Goal: Leave review/rating: Leave review/rating

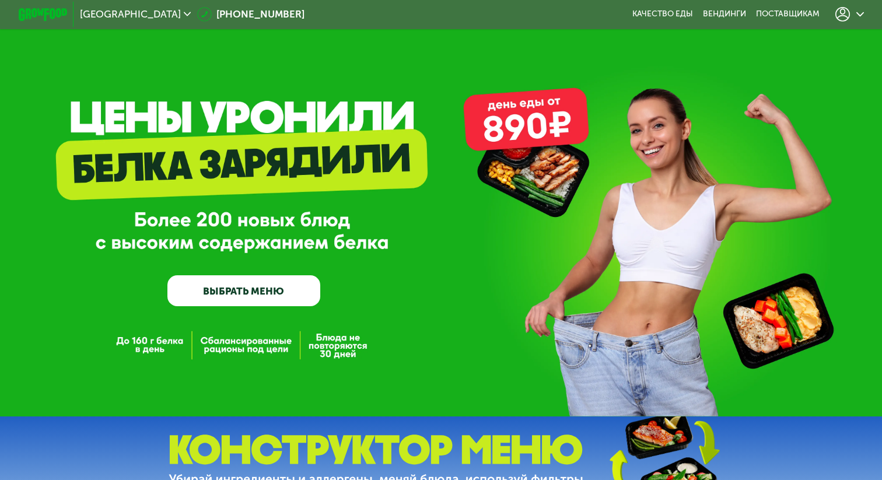
click at [840, 24] on div at bounding box center [849, 14] width 40 height 27
click at [844, 20] on icon at bounding box center [842, 14] width 15 height 15
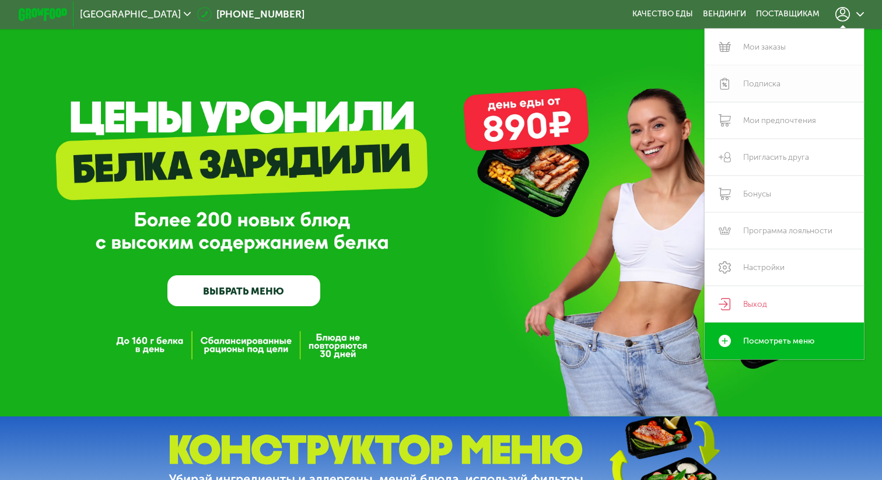
click at [775, 92] on link "Подписка" at bounding box center [783, 83] width 159 height 37
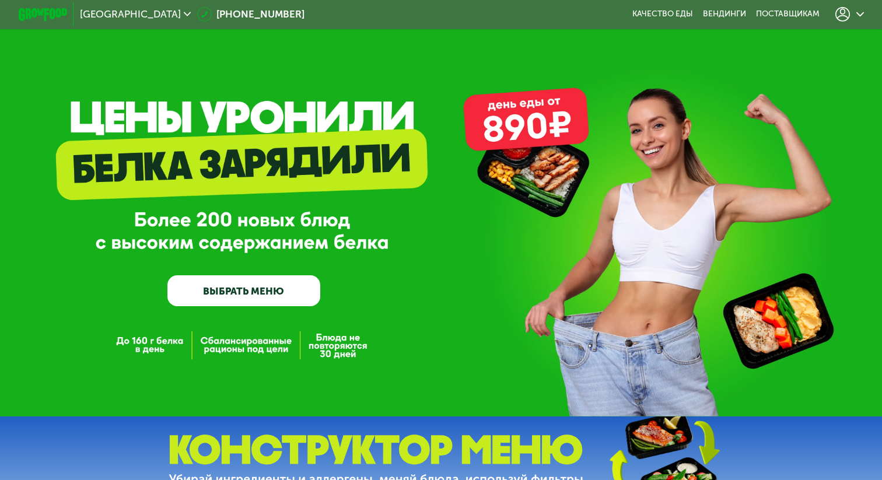
click at [859, 7] on div at bounding box center [849, 14] width 28 height 15
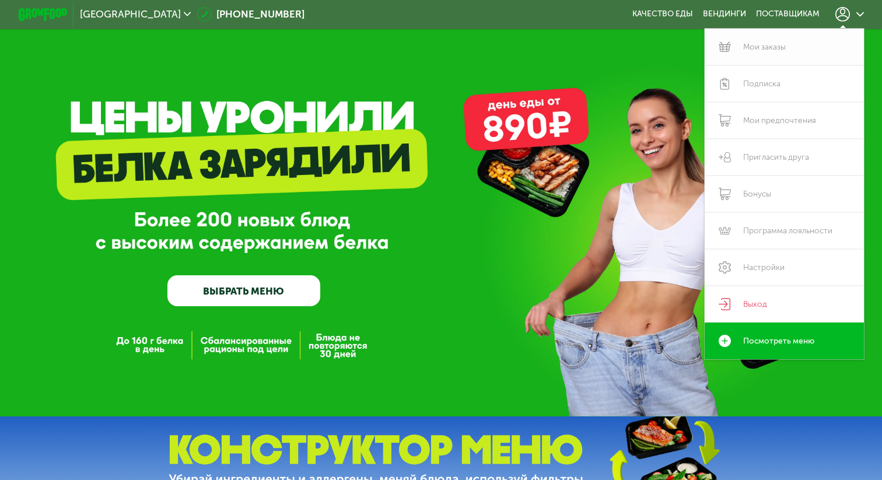
click at [777, 52] on link "Мои заказы" at bounding box center [783, 47] width 159 height 37
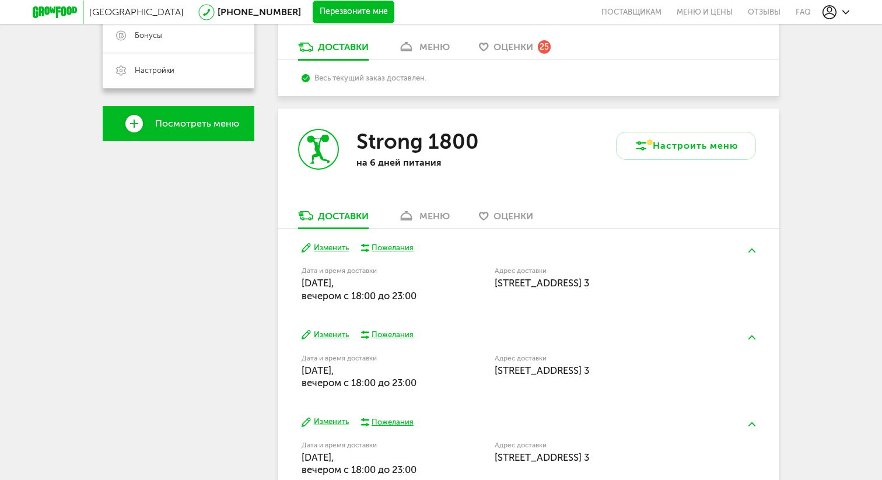
scroll to position [329, 0]
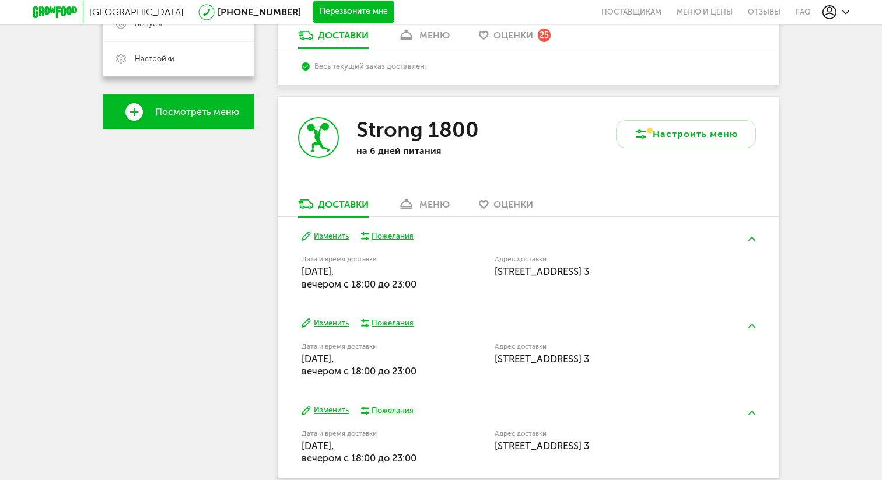
click at [518, 38] on span "Оценки" at bounding box center [513, 35] width 40 height 11
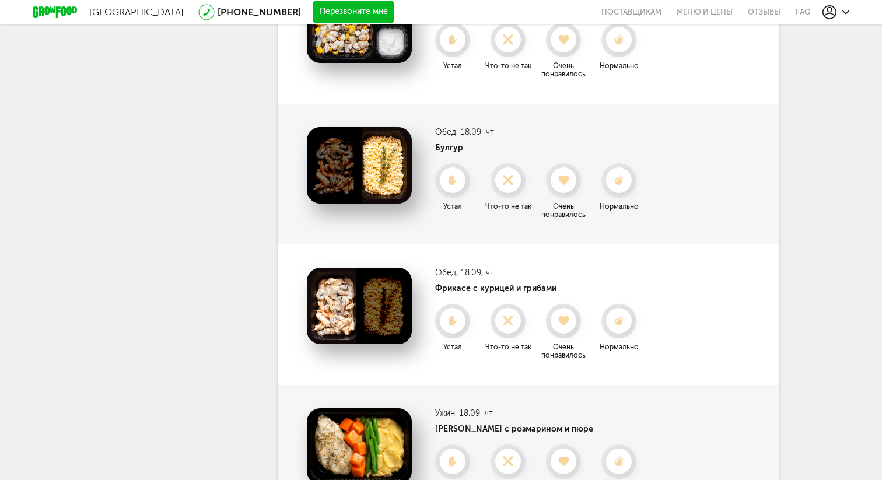
scroll to position [583, 0]
click at [507, 184] on icon at bounding box center [507, 180] width 31 height 13
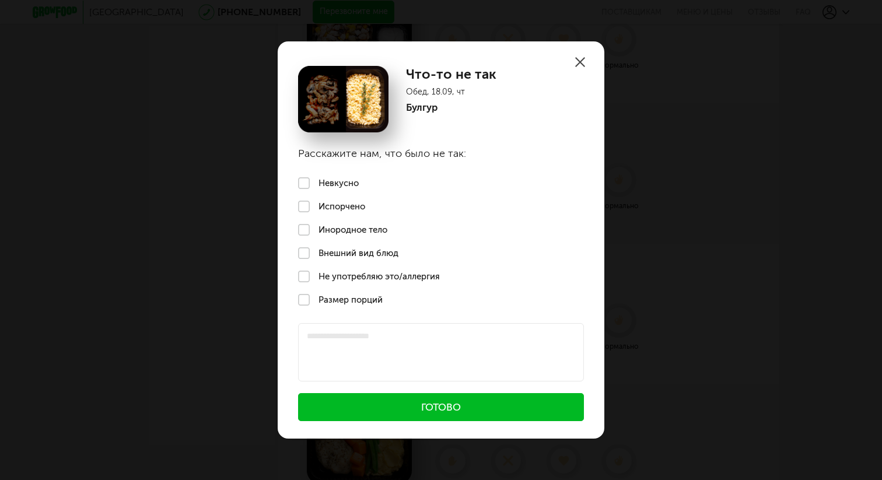
click at [329, 184] on label "Невкусно" at bounding box center [441, 182] width 327 height 23
click at [374, 407] on button "Готово" at bounding box center [441, 407] width 286 height 28
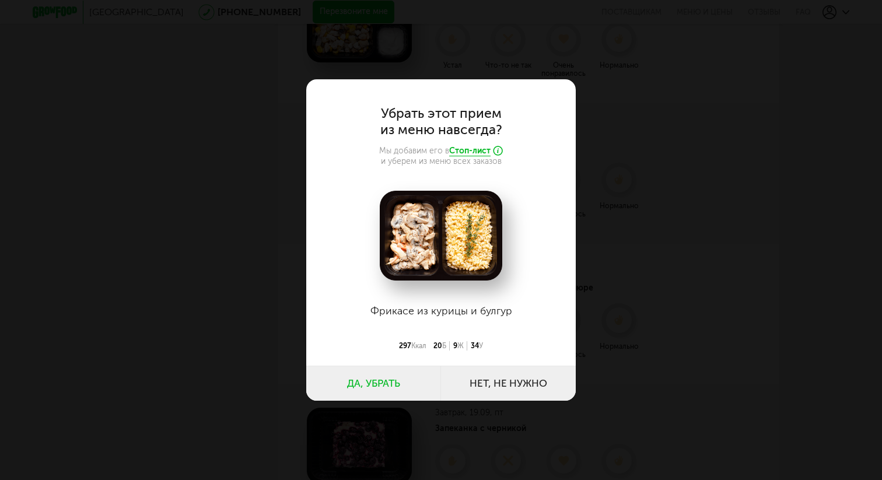
click at [401, 384] on button "Да, убрать" at bounding box center [373, 383] width 135 height 35
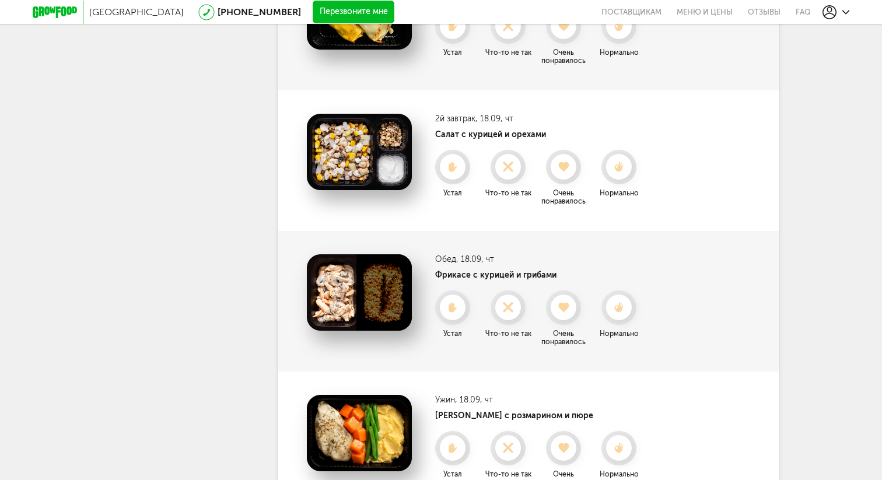
scroll to position [454, 0]
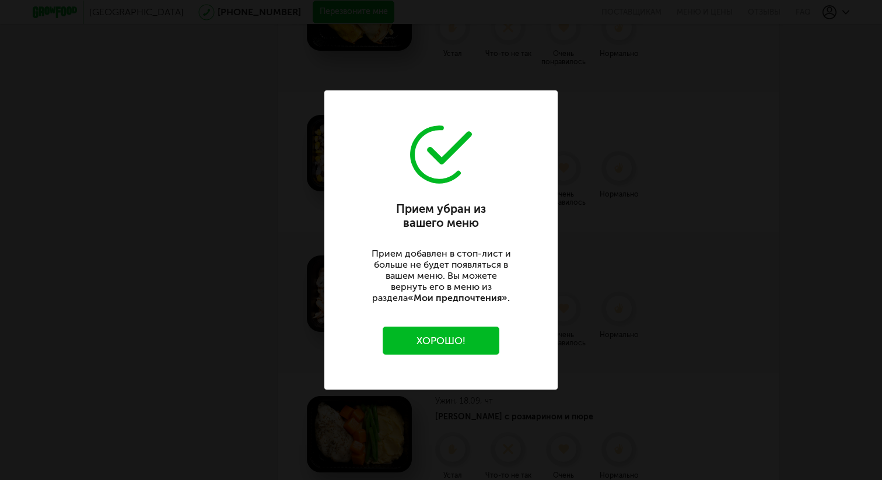
click at [503, 295] on p "Прием добавлен в стоп-лист и больше не будет появляться в вашем меню. Вы можете…" at bounding box center [441, 275] width 146 height 55
click at [465, 336] on button "Хорошо!" at bounding box center [441, 341] width 117 height 28
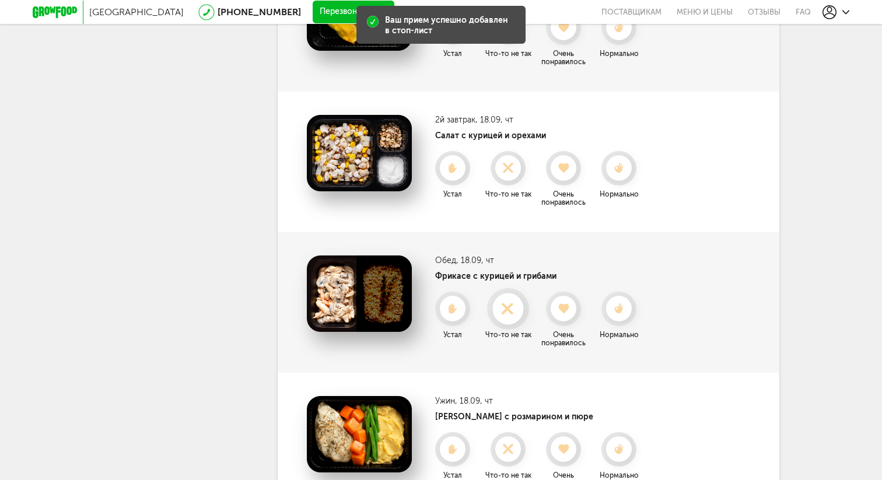
click at [498, 308] on icon at bounding box center [507, 309] width 31 height 13
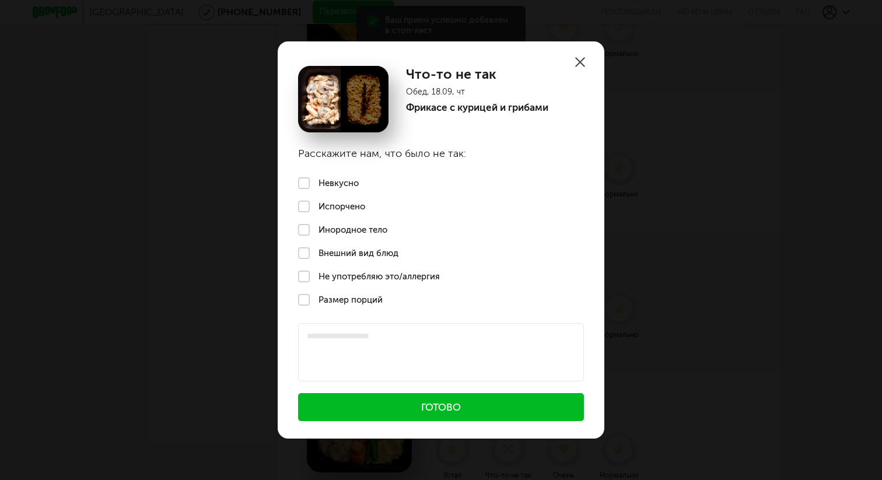
click at [318, 177] on label "Невкусно" at bounding box center [441, 182] width 327 height 23
click at [411, 411] on button "Готово" at bounding box center [441, 407] width 286 height 28
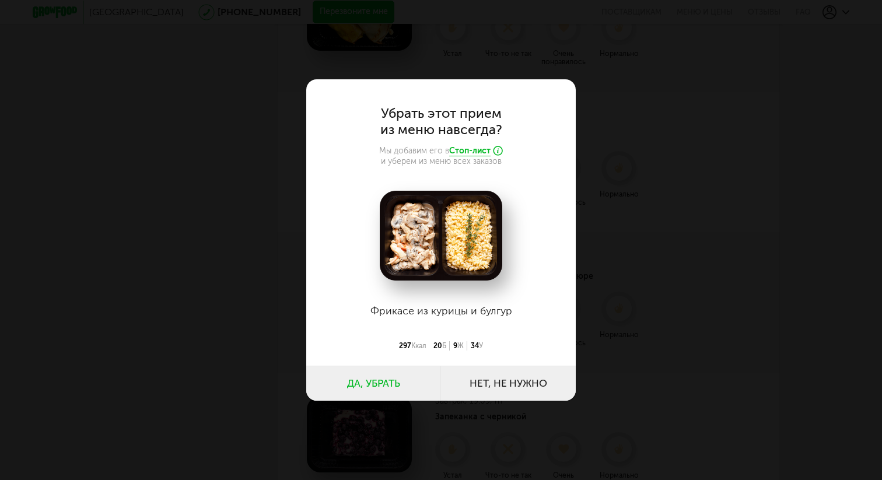
click at [387, 385] on button "Да, убрать" at bounding box center [373, 383] width 135 height 35
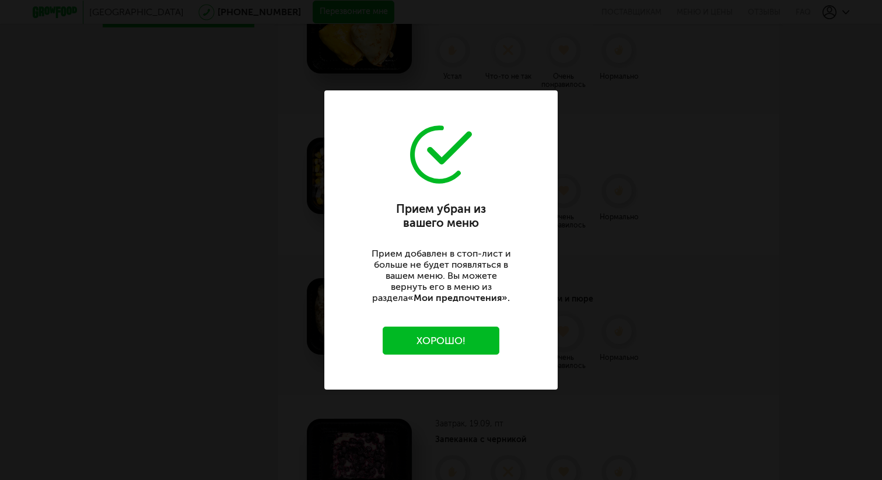
scroll to position [427, 0]
click at [480, 323] on div "Прием убран из вашего меню Прием добавлен в стоп-лист и больше не будет появлят…" at bounding box center [440, 239] width 233 height 299
click at [480, 343] on button "Хорошо!" at bounding box center [441, 341] width 117 height 28
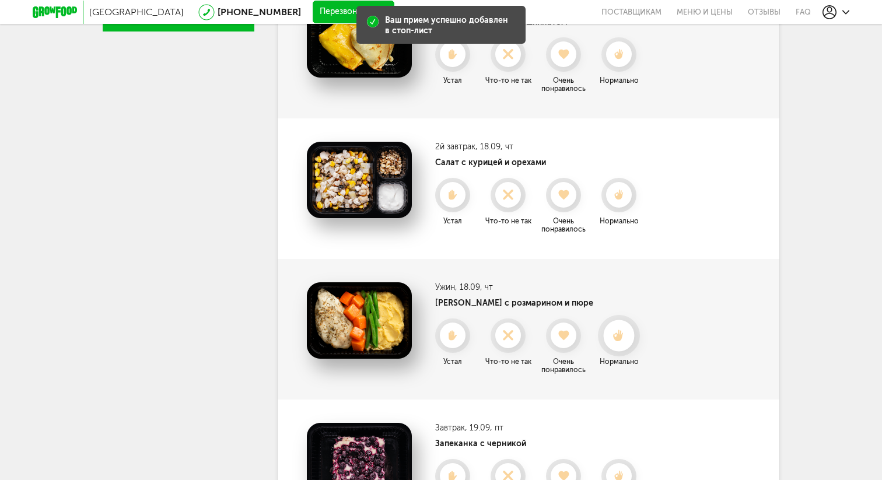
click at [623, 338] on icon at bounding box center [618, 335] width 31 height 13
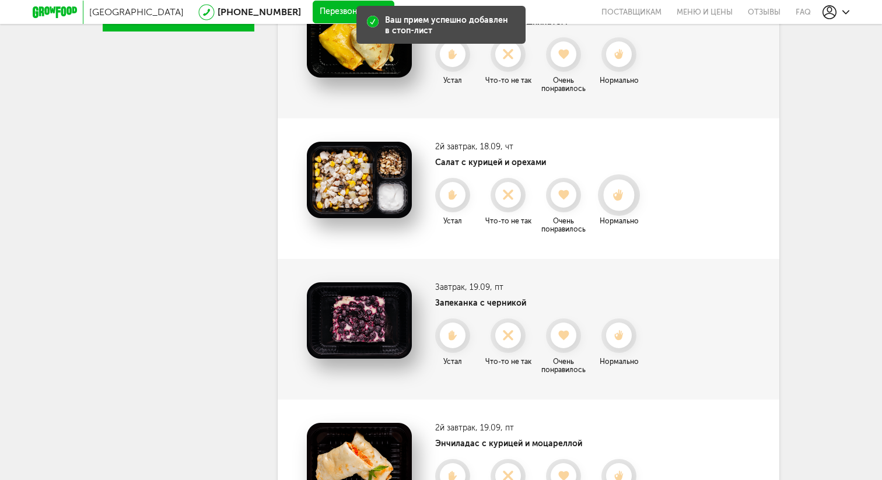
click at [613, 194] on use at bounding box center [618, 195] width 10 height 12
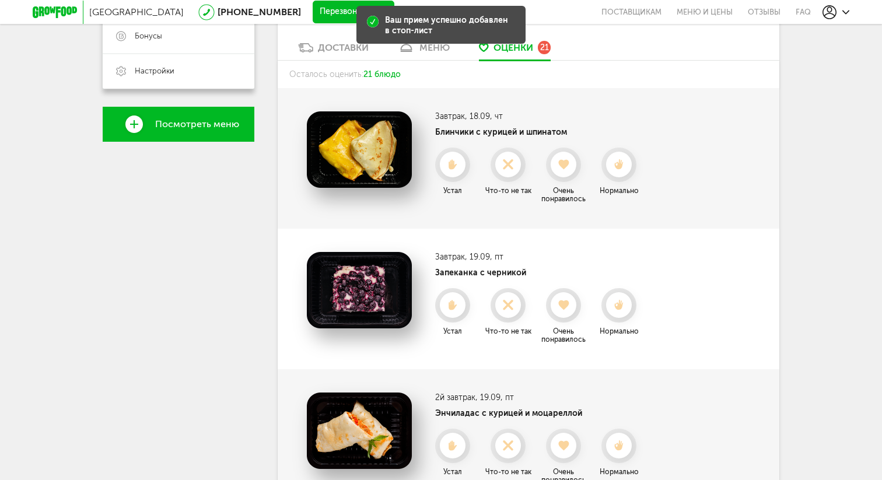
scroll to position [312, 0]
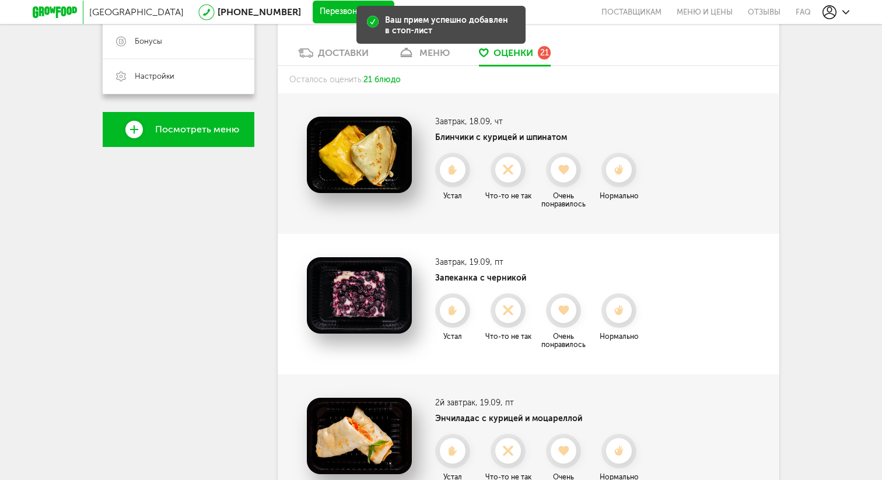
click at [613, 142] on div "Завтрак , 18.09, чт Блинчики с курицей и шпинатом Нормально Что-то не так Устал…" at bounding box center [540, 163] width 210 height 92
click at [613, 160] on div at bounding box center [618, 170] width 31 height 31
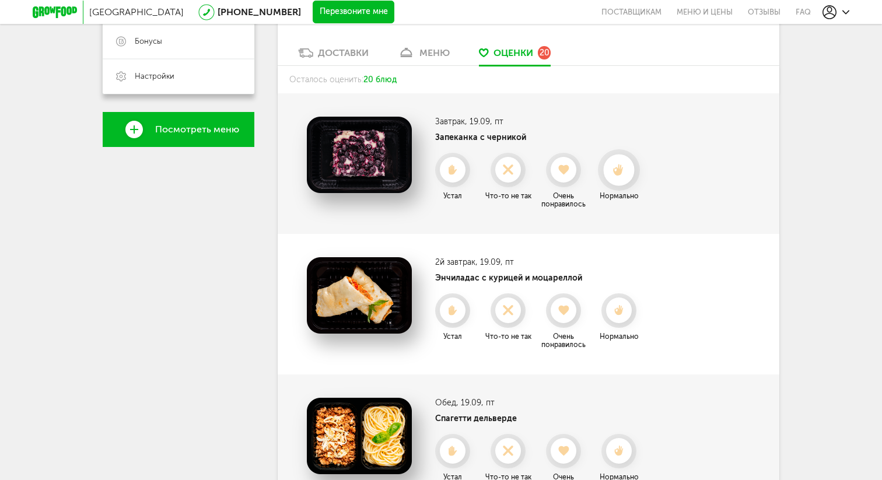
click at [613, 160] on div at bounding box center [618, 170] width 31 height 31
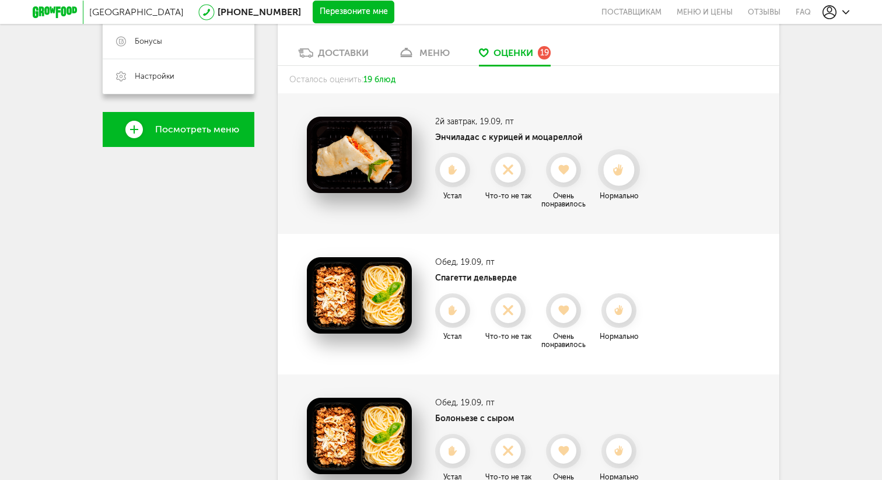
click at [614, 162] on div at bounding box center [618, 170] width 31 height 31
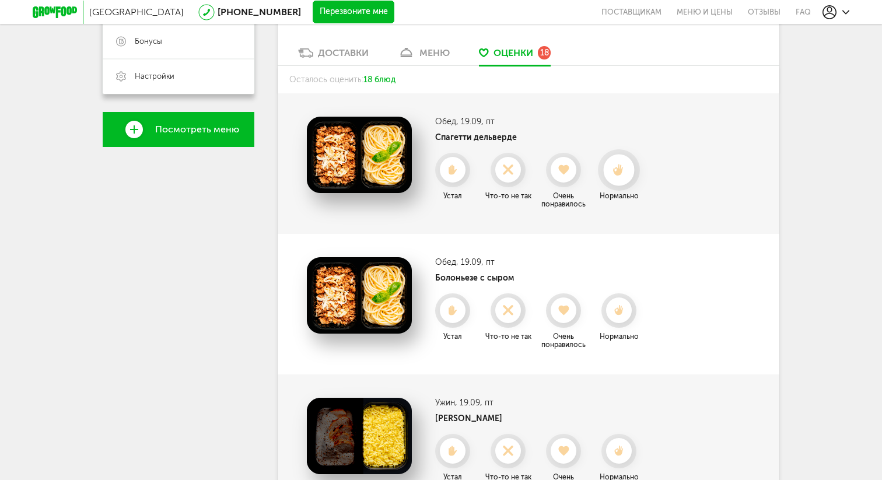
click at [615, 177] on div at bounding box center [618, 170] width 31 height 31
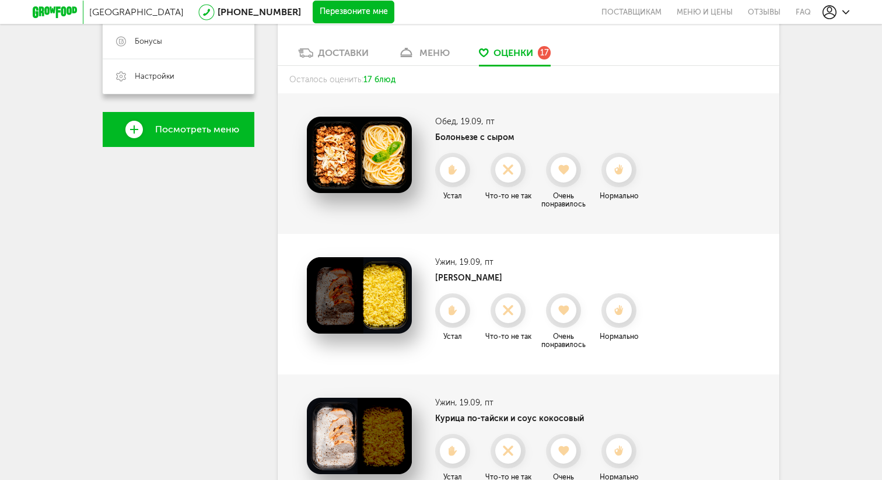
click at [615, 177] on div at bounding box center [619, 170] width 26 height 26
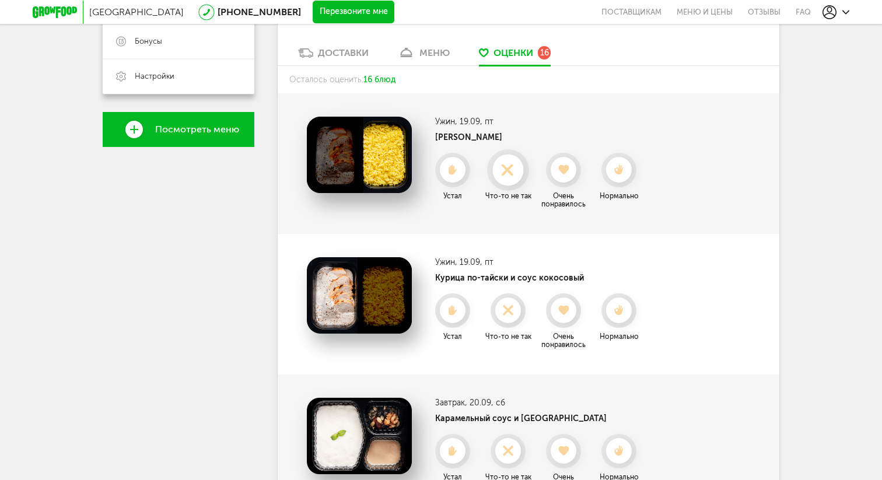
click at [506, 174] on icon at bounding box center [507, 170] width 31 height 13
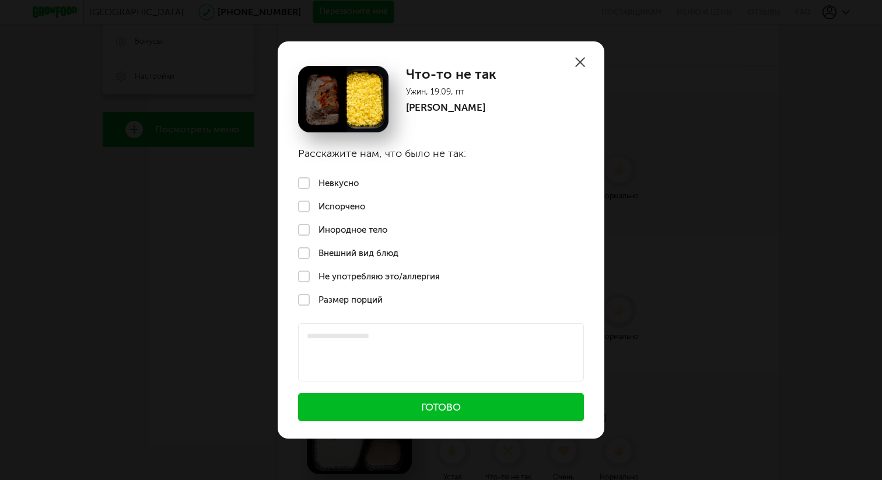
click at [353, 210] on label "Испорчено" at bounding box center [441, 206] width 327 height 23
click at [350, 178] on label "Невкусно" at bounding box center [441, 182] width 327 height 23
click at [335, 202] on label "Испорчено" at bounding box center [441, 206] width 327 height 23
click at [423, 406] on button "Готово" at bounding box center [441, 407] width 286 height 28
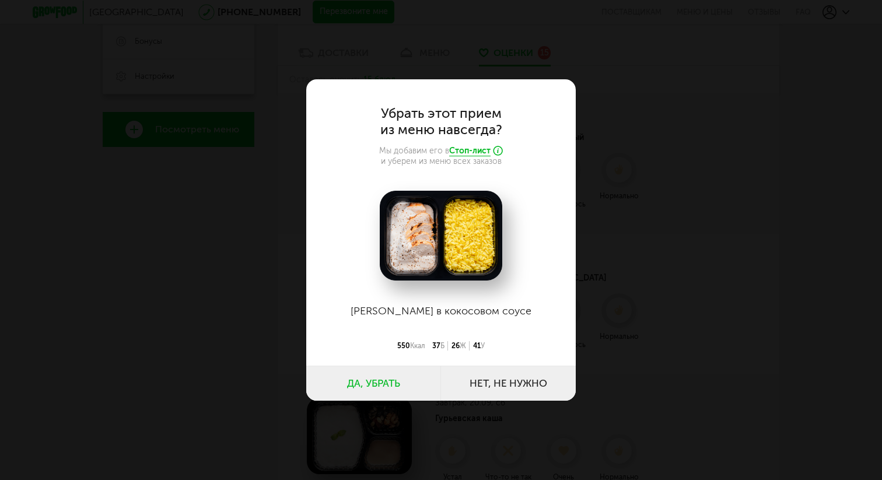
click at [388, 378] on button "Да, убрать" at bounding box center [373, 383] width 135 height 35
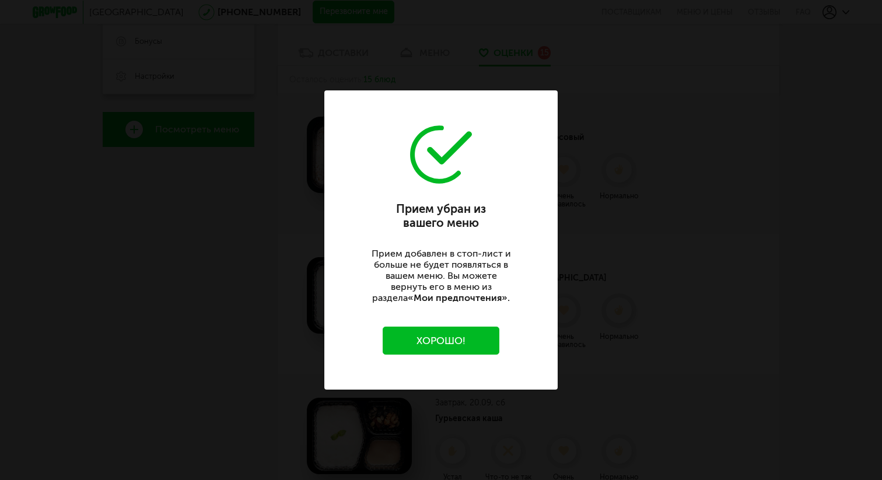
click at [466, 355] on div "Прием убран из вашего меню Прием добавлен в стоп-лист и больше не будет появлят…" at bounding box center [440, 239] width 233 height 299
click at [466, 339] on button "Хорошо!" at bounding box center [441, 341] width 117 height 28
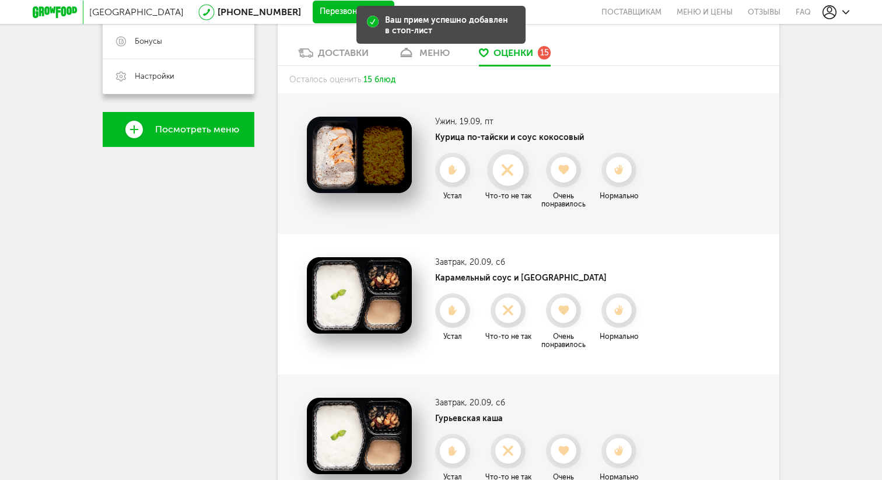
click at [497, 169] on icon at bounding box center [507, 170] width 31 height 13
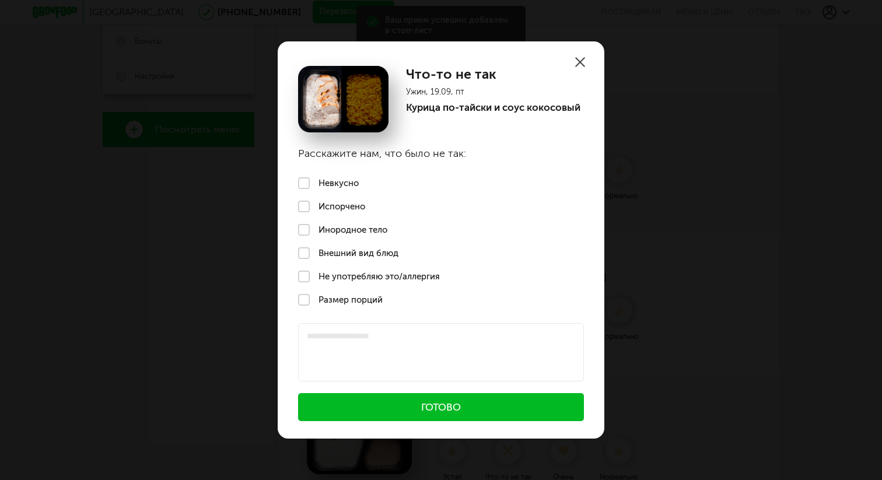
click at [356, 177] on label "Невкусно" at bounding box center [441, 182] width 327 height 23
click at [406, 400] on button "Готово" at bounding box center [441, 407] width 286 height 28
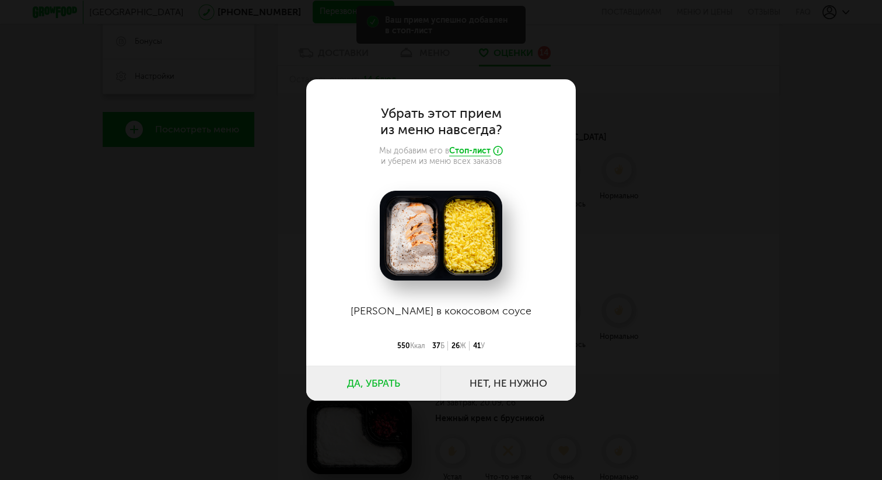
click at [406, 377] on button "Да, убрать" at bounding box center [373, 383] width 135 height 35
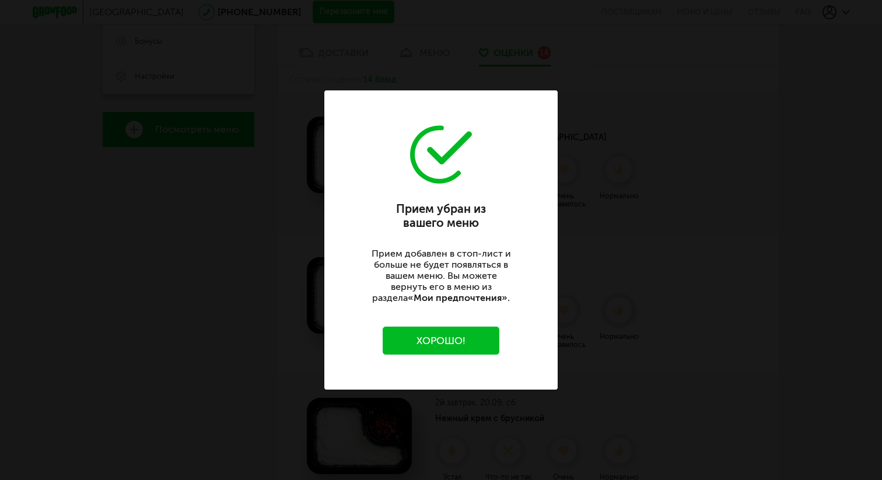
click at [466, 345] on button "Хорошо!" at bounding box center [441, 341] width 117 height 28
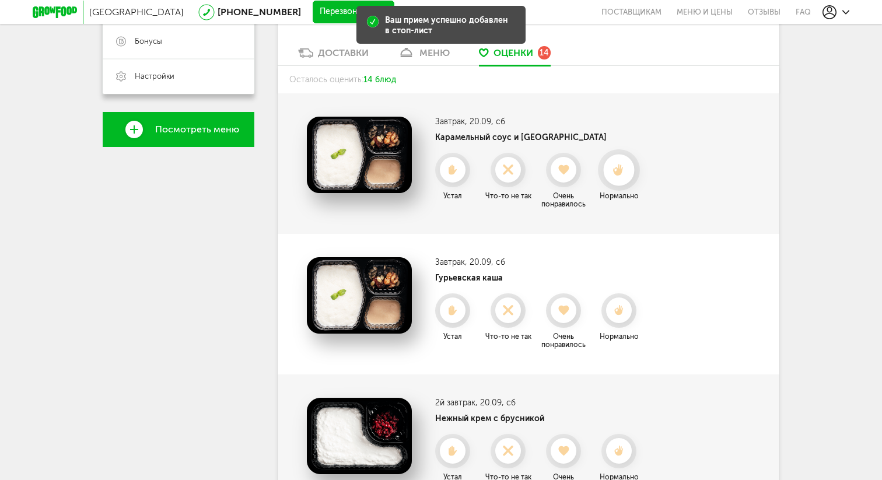
click at [623, 174] on icon at bounding box center [618, 170] width 31 height 13
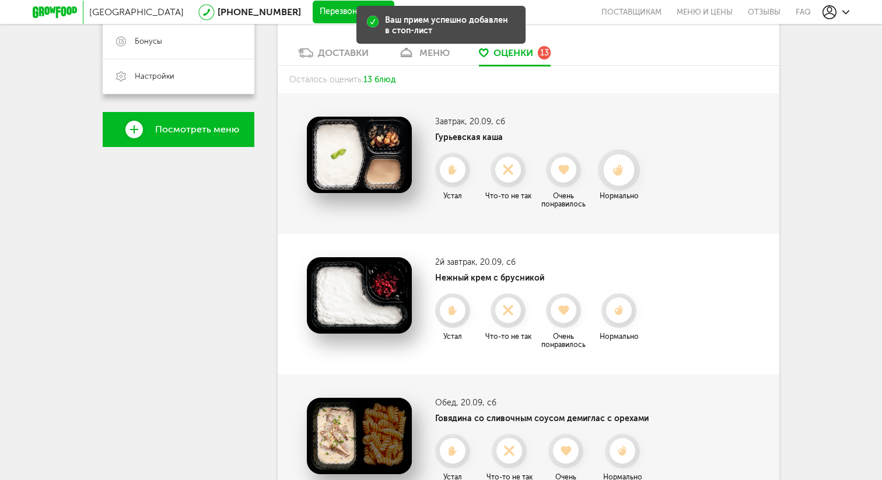
click at [623, 174] on div at bounding box center [618, 170] width 31 height 31
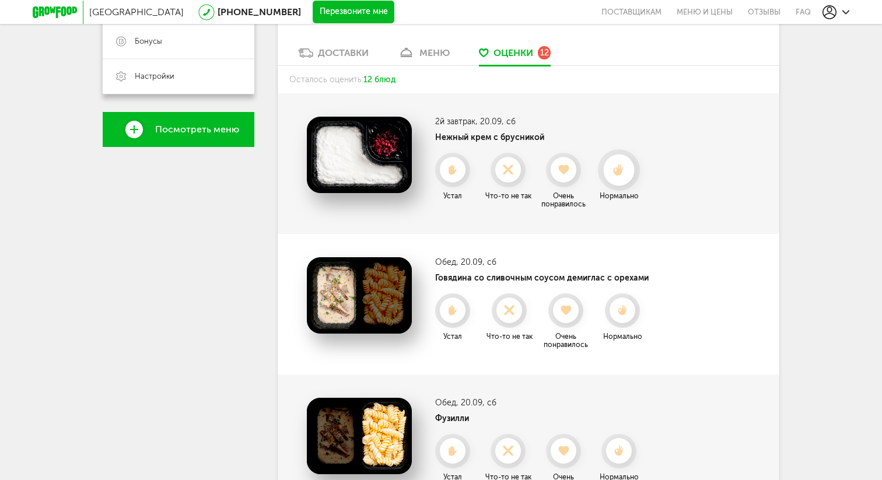
click at [623, 175] on icon at bounding box center [618, 170] width 31 height 13
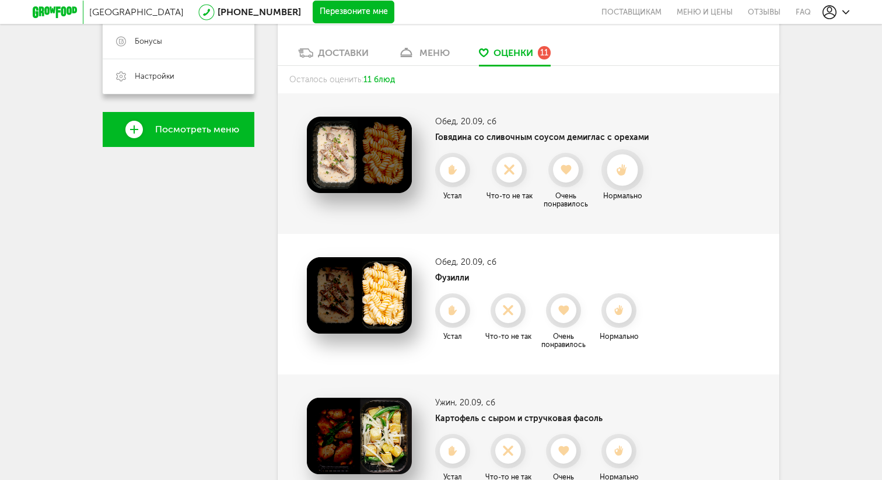
click at [623, 175] on icon at bounding box center [621, 170] width 31 height 13
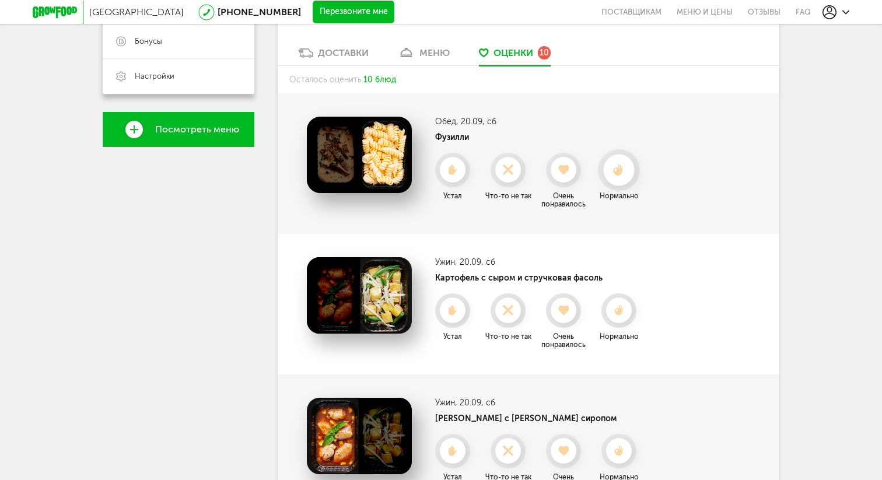
click at [623, 176] on div at bounding box center [618, 170] width 31 height 31
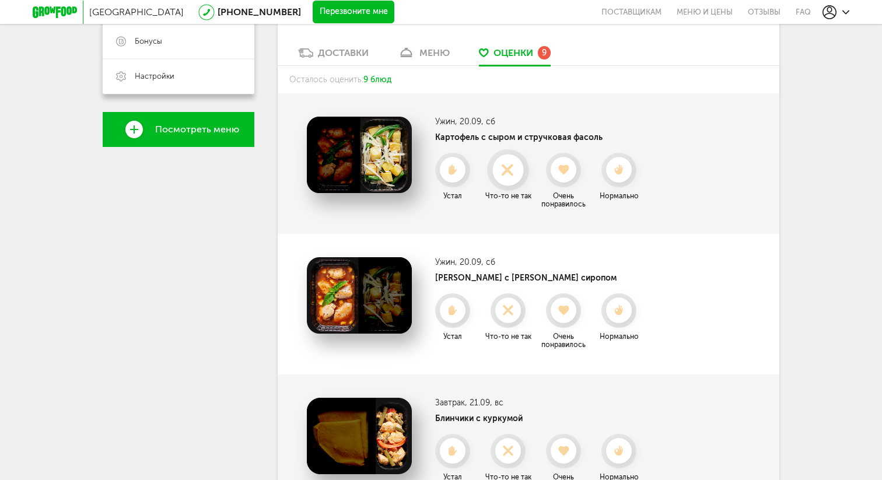
click at [505, 180] on div at bounding box center [507, 170] width 31 height 31
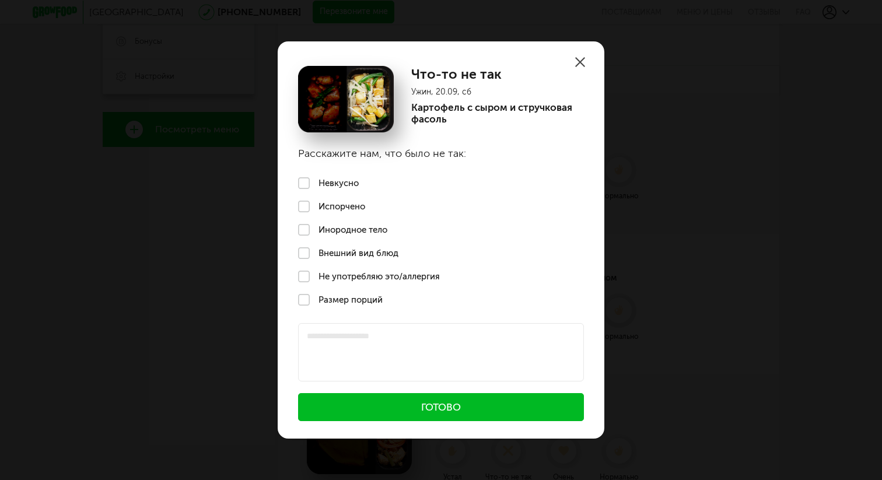
click at [351, 201] on label "Испорчено" at bounding box center [441, 206] width 327 height 23
click at [344, 190] on label "Невкусно" at bounding box center [441, 182] width 327 height 23
click at [338, 205] on label "Испорчено" at bounding box center [441, 206] width 327 height 23
click at [362, 413] on button "Готово" at bounding box center [441, 407] width 286 height 28
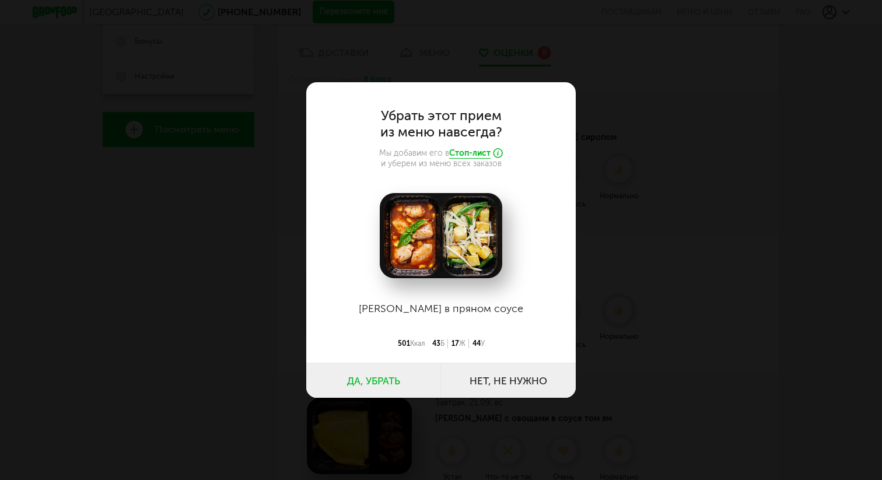
click at [385, 370] on button "Да, убрать" at bounding box center [373, 380] width 135 height 35
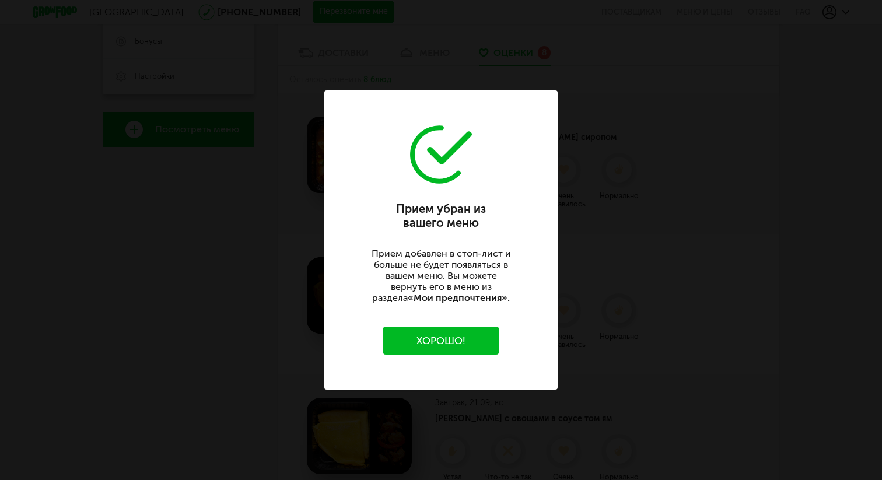
click at [669, 198] on div "Прием убран из вашего меню Прием добавлен в стоп-лист и больше не будет появлят…" at bounding box center [441, 240] width 882 height 480
click at [440, 339] on button "Хорошо!" at bounding box center [441, 341] width 117 height 28
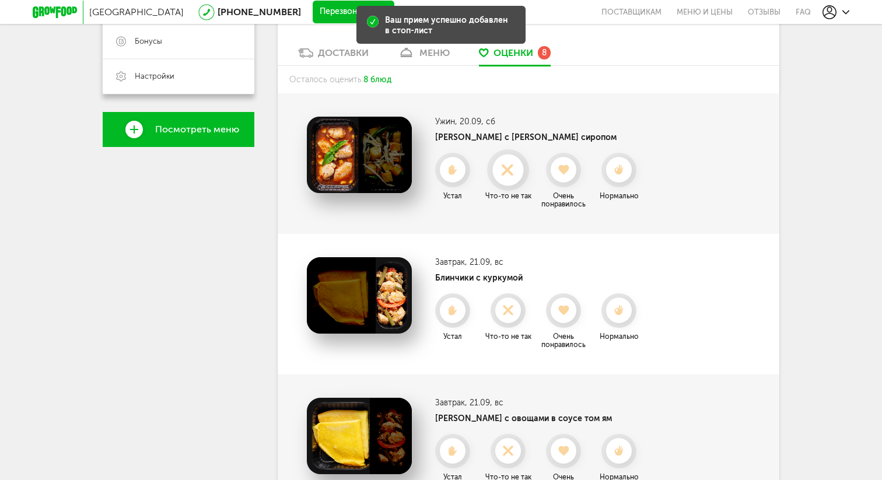
click at [516, 162] on div at bounding box center [507, 170] width 31 height 31
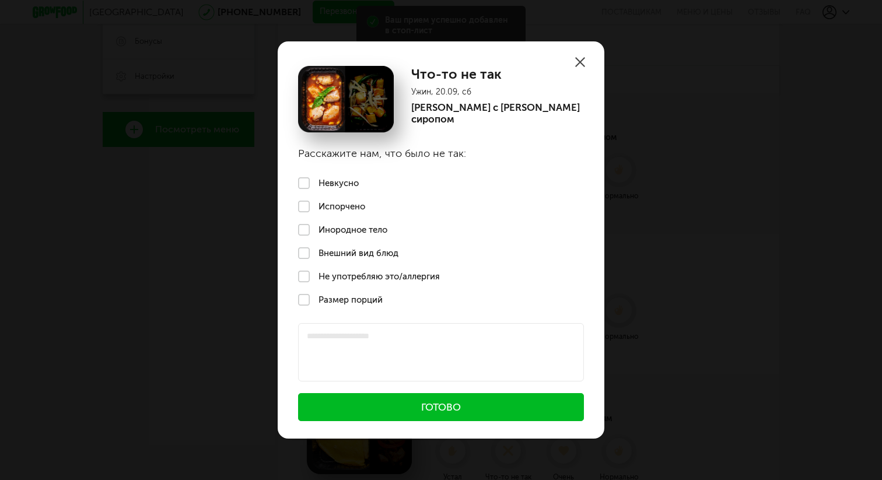
click at [346, 189] on label "Невкусно" at bounding box center [441, 182] width 327 height 23
click at [362, 399] on button "Готово" at bounding box center [441, 407] width 286 height 28
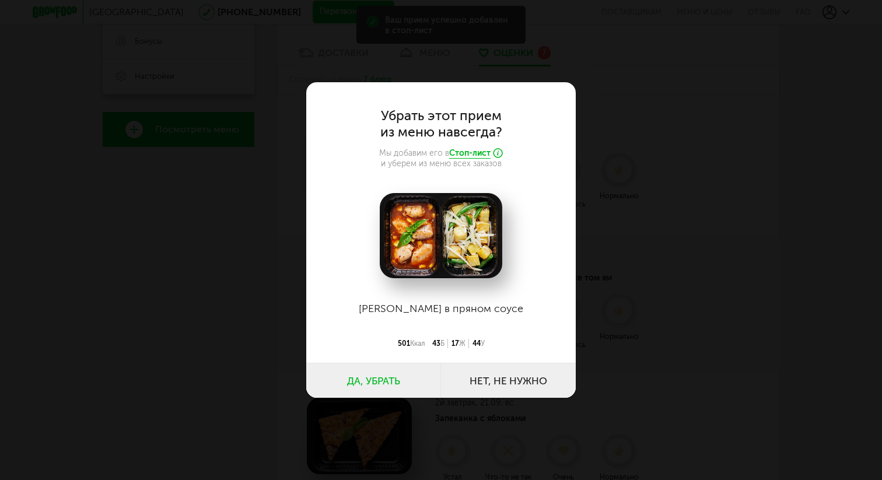
click at [373, 371] on button "Да, убрать" at bounding box center [373, 380] width 135 height 35
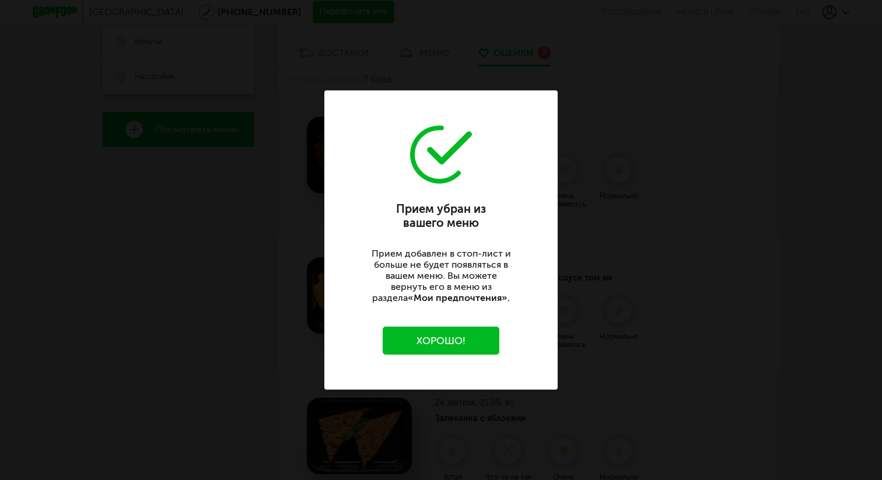
click at [640, 178] on div "Прием убран из вашего меню Прием добавлен в стоп-лист и больше не будет появлят…" at bounding box center [441, 240] width 882 height 480
click at [406, 349] on button "Хорошо!" at bounding box center [441, 341] width 117 height 28
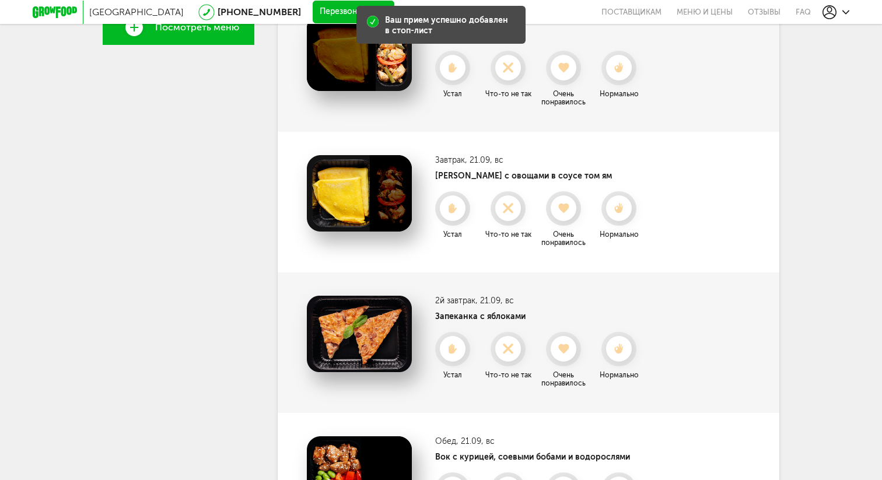
scroll to position [423, 0]
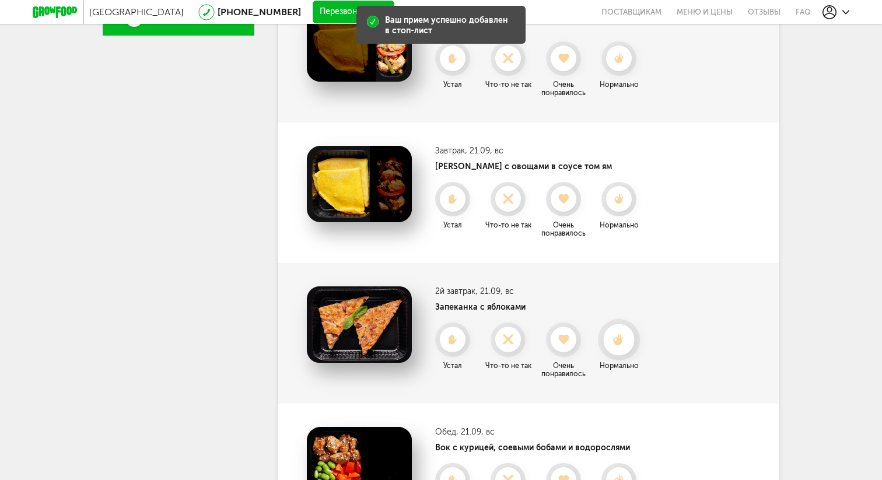
click at [609, 347] on div at bounding box center [618, 339] width 31 height 31
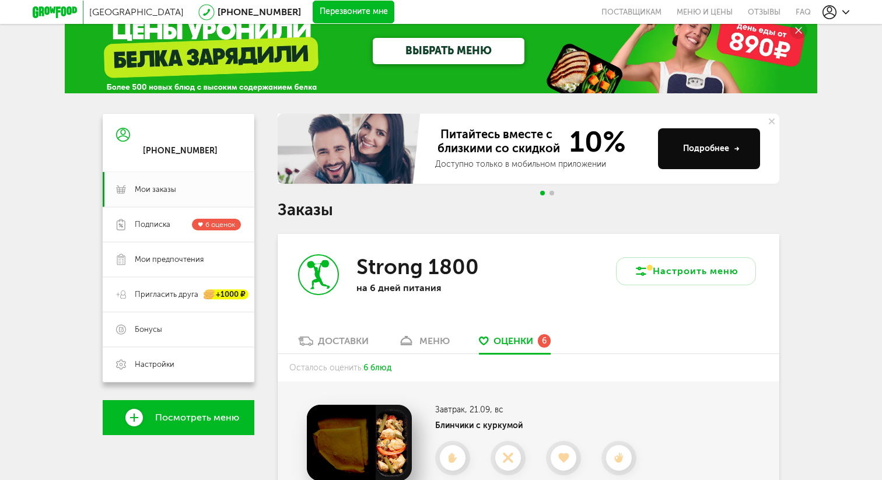
scroll to position [0, 0]
